Goal: Transaction & Acquisition: Subscribe to service/newsletter

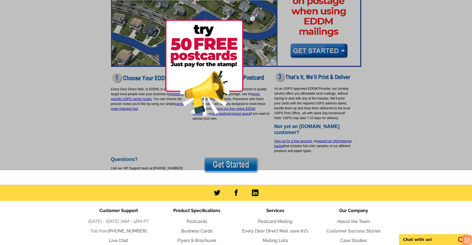
scroll to position [109, 0]
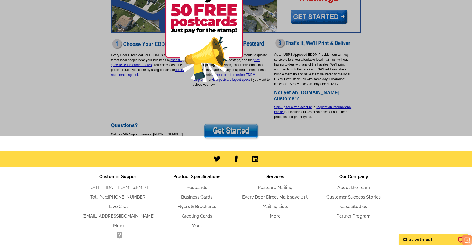
click at [232, 129] on div at bounding box center [236, 13] width 472 height 245
click at [229, 131] on div at bounding box center [236, 13] width 472 height 245
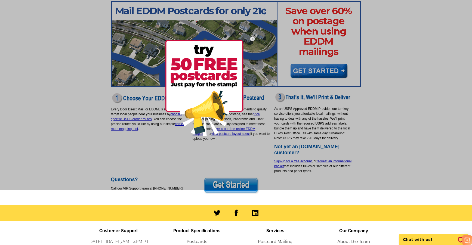
scroll to position [54, 0]
click at [309, 74] on div at bounding box center [236, 68] width 472 height 245
drag, startPoint x: 312, startPoint y: 72, endPoint x: 266, endPoint y: 72, distance: 46.6
click at [312, 72] on div at bounding box center [236, 68] width 472 height 245
click at [231, 62] on img at bounding box center [204, 88] width 78 height 96
